Goal: Check status: Check status

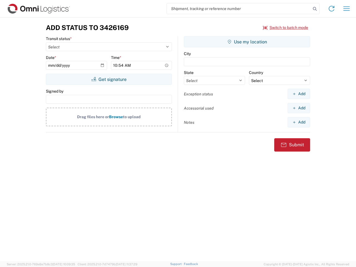
click at [239, 9] on input "search" at bounding box center [239, 8] width 144 height 11
click at [315, 9] on icon at bounding box center [315, 9] width 8 height 8
click at [331, 9] on icon at bounding box center [331, 8] width 9 height 9
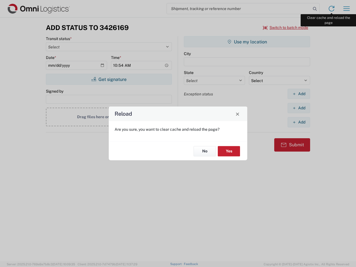
click at [346, 9] on div "Reload Are you sure, you want to clear cache and reload the page? No Yes" at bounding box center [178, 133] width 356 height 267
click at [285, 28] on div "Reload Are you sure, you want to clear cache and reload the page? No Yes" at bounding box center [178, 133] width 356 height 267
click at [109, 79] on div "Reload Are you sure, you want to clear cache and reload the page? No Yes" at bounding box center [178, 133] width 356 height 267
click at [247, 42] on div "Reload Are you sure, you want to clear cache and reload the page? No Yes" at bounding box center [178, 133] width 356 height 267
click at [299, 94] on div "Reload Are you sure, you want to clear cache and reload the page? No Yes" at bounding box center [178, 133] width 356 height 267
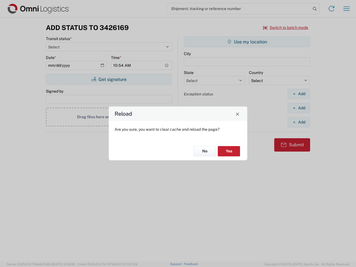
click at [299, 108] on div "Reload Are you sure, you want to clear cache and reload the page? No Yes" at bounding box center [178, 133] width 356 height 267
click at [299, 122] on div "Reload Are you sure, you want to clear cache and reload the page? No Yes" at bounding box center [178, 133] width 356 height 267
